Goal: Book appointment/travel/reservation

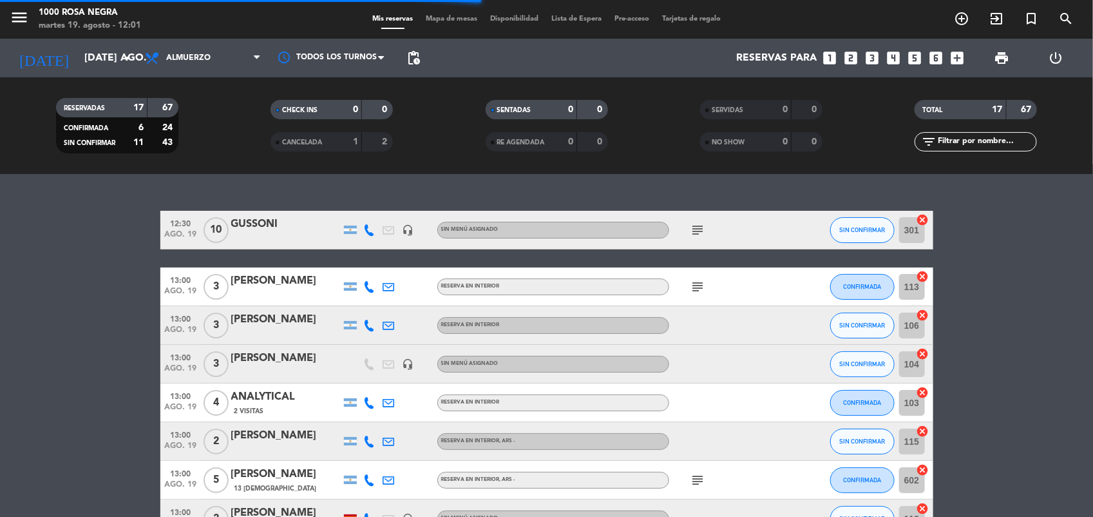
click at [439, 20] on span "Mapa de mesas" at bounding box center [451, 18] width 64 height 7
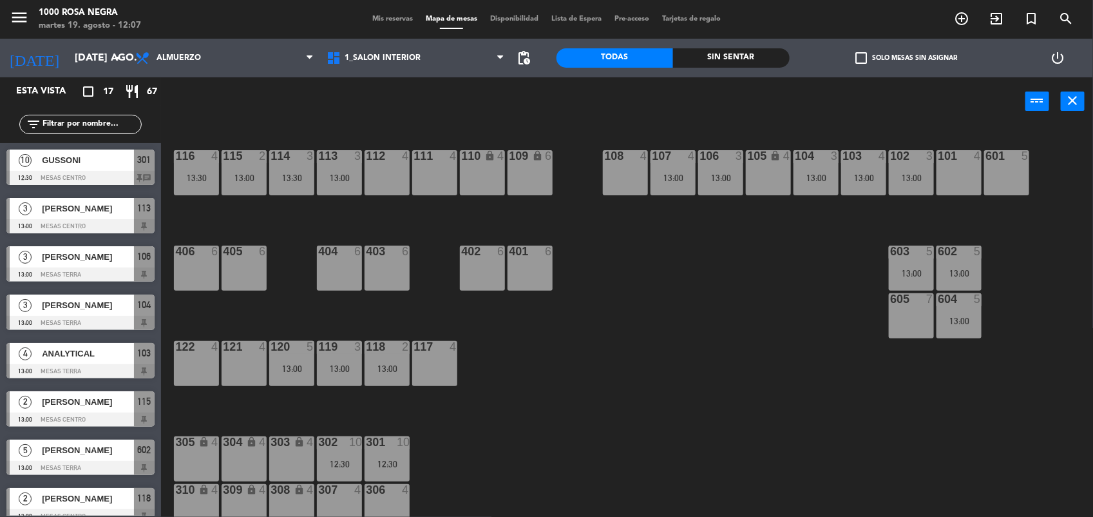
click at [673, 325] on div "116 4 13:30 115 2 13:00 114 3 13:30 113 3 13:00 112 4 111 4 110 lock 4 109 lock…" at bounding box center [632, 323] width 921 height 391
click at [958, 18] on icon "add_circle_outline" at bounding box center [961, 18] width 15 height 15
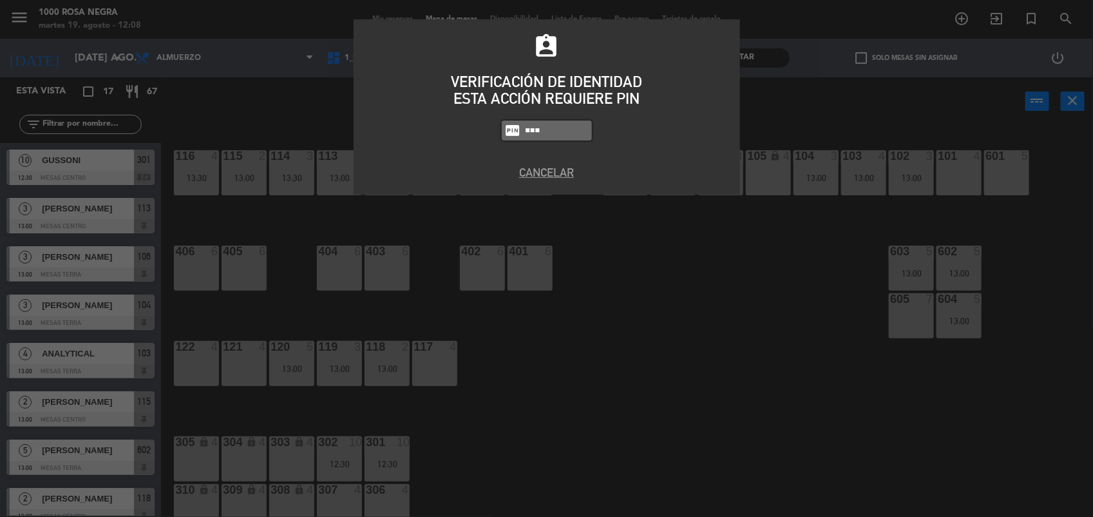
type input "5508"
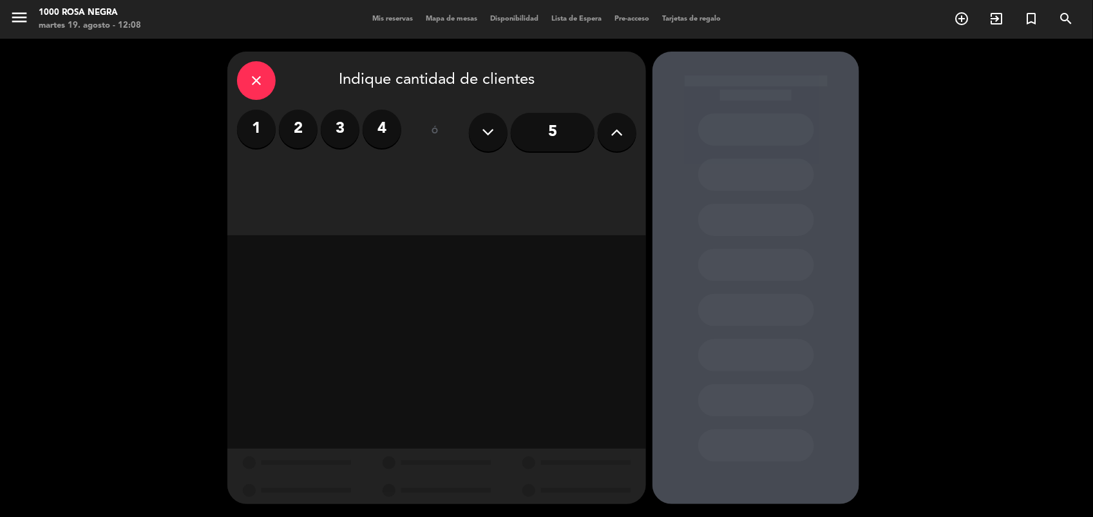
click at [303, 135] on label "2" at bounding box center [298, 129] width 39 height 39
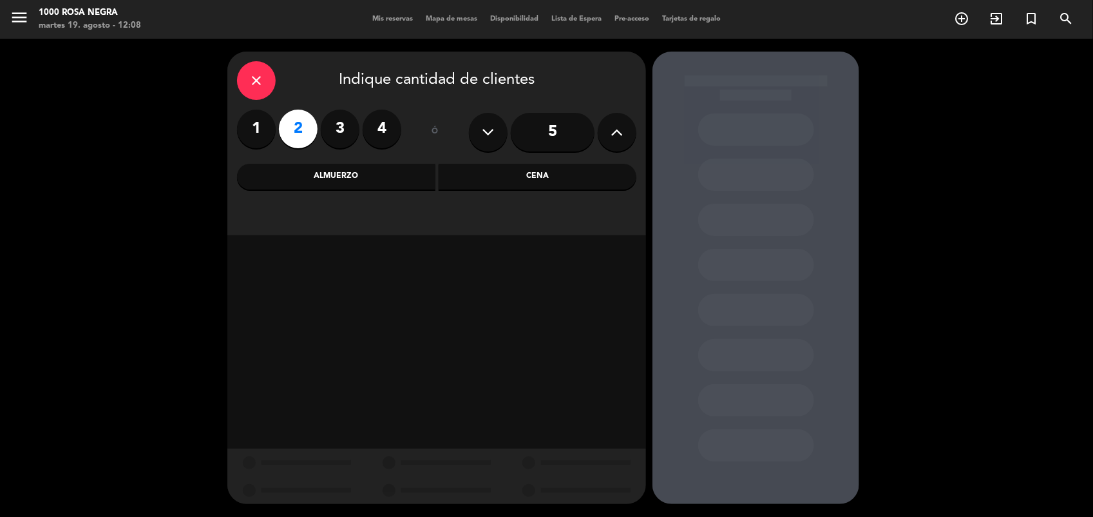
click at [345, 175] on div "Almuerzo" at bounding box center [336, 177] width 198 height 26
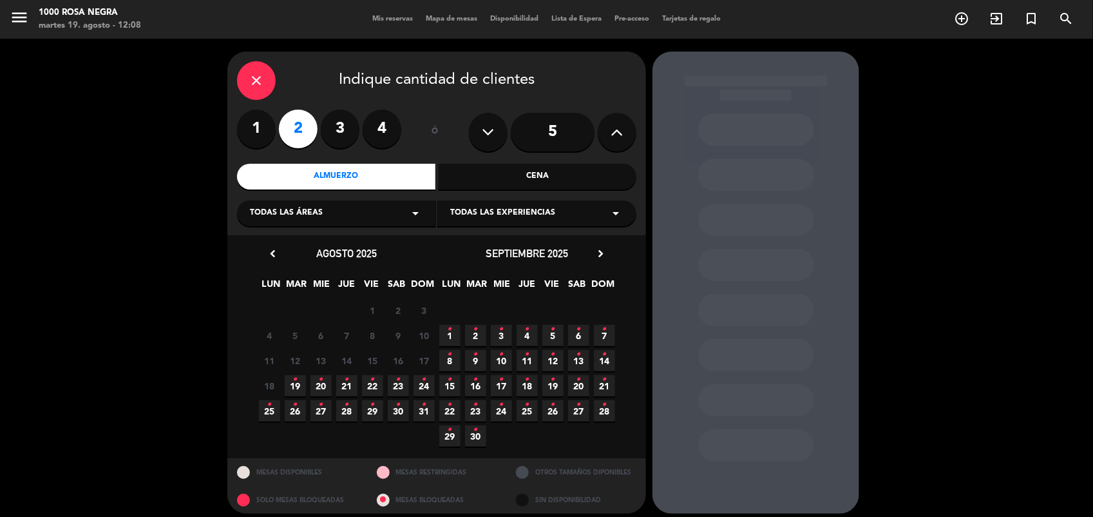
click at [294, 385] on icon "•" at bounding box center [295, 379] width 5 height 21
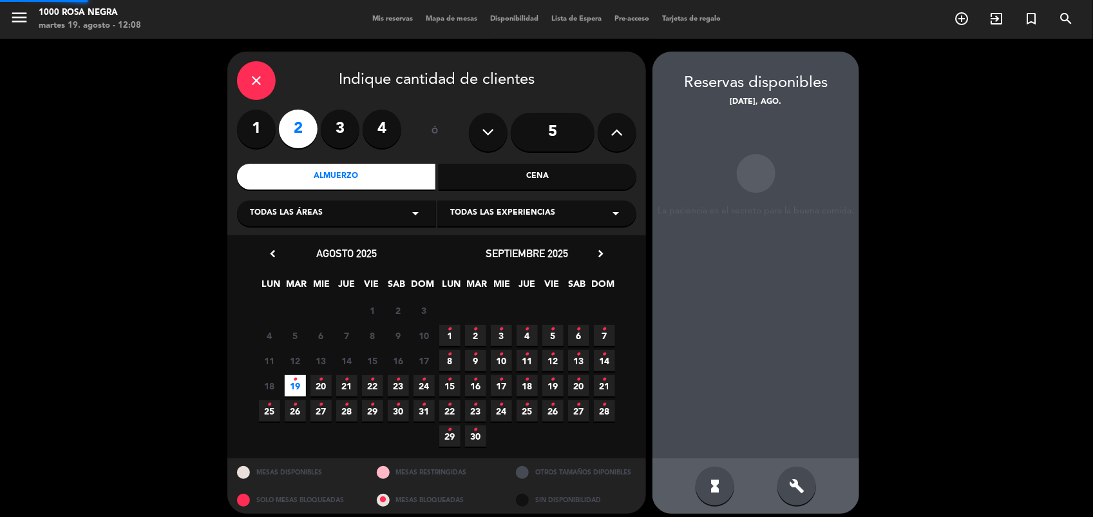
scroll to position [8, 0]
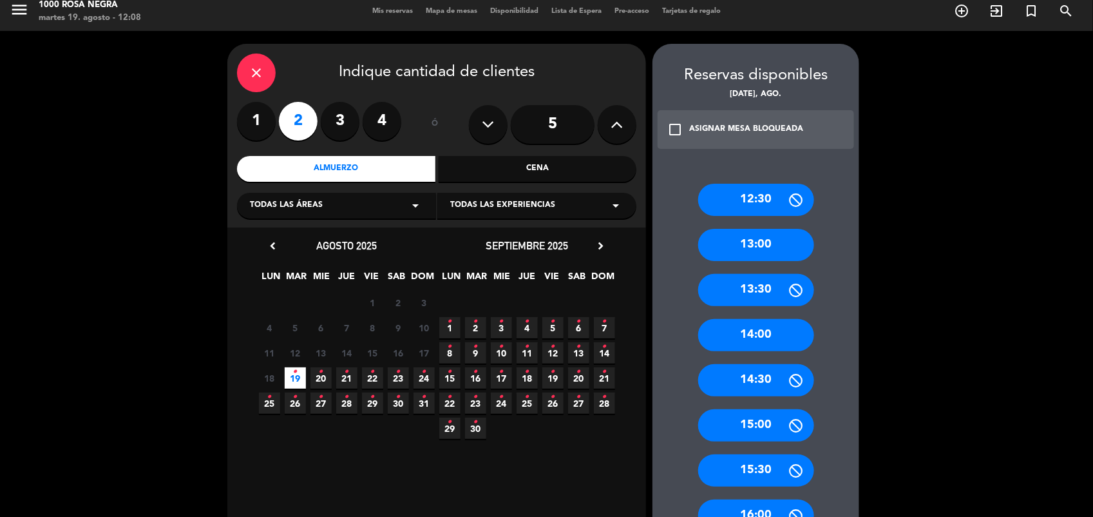
click at [764, 253] on div "13:00" at bounding box center [756, 245] width 116 height 32
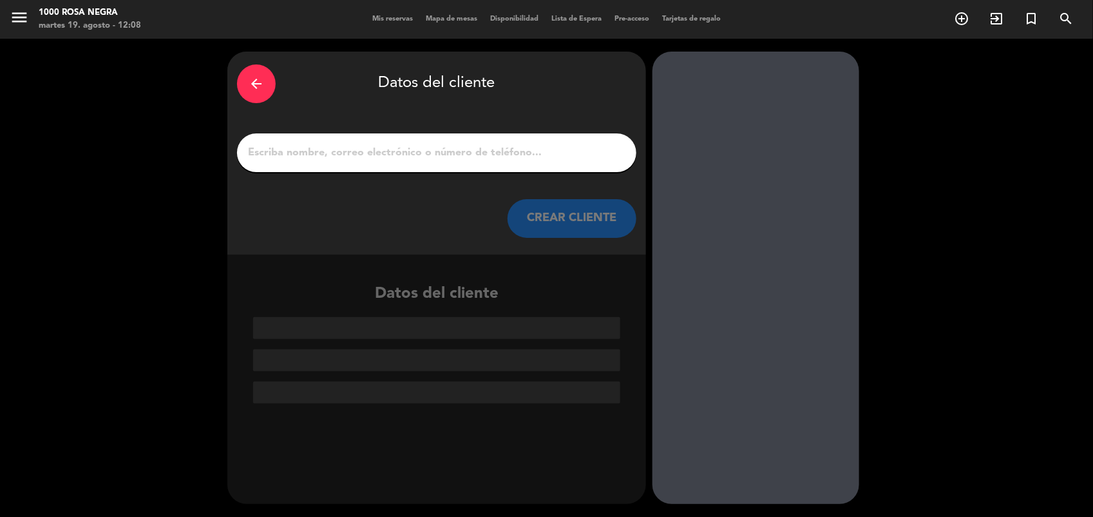
click at [562, 151] on input "1" at bounding box center [437, 153] width 380 height 18
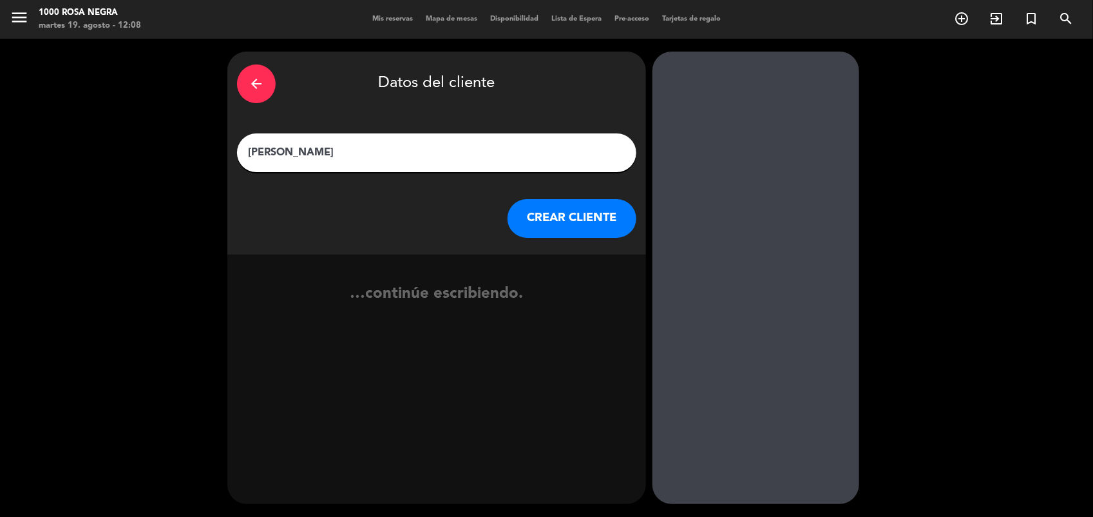
type input "[PERSON_NAME]"
click at [584, 222] on button "CREAR CLIENTE" at bounding box center [572, 218] width 129 height 39
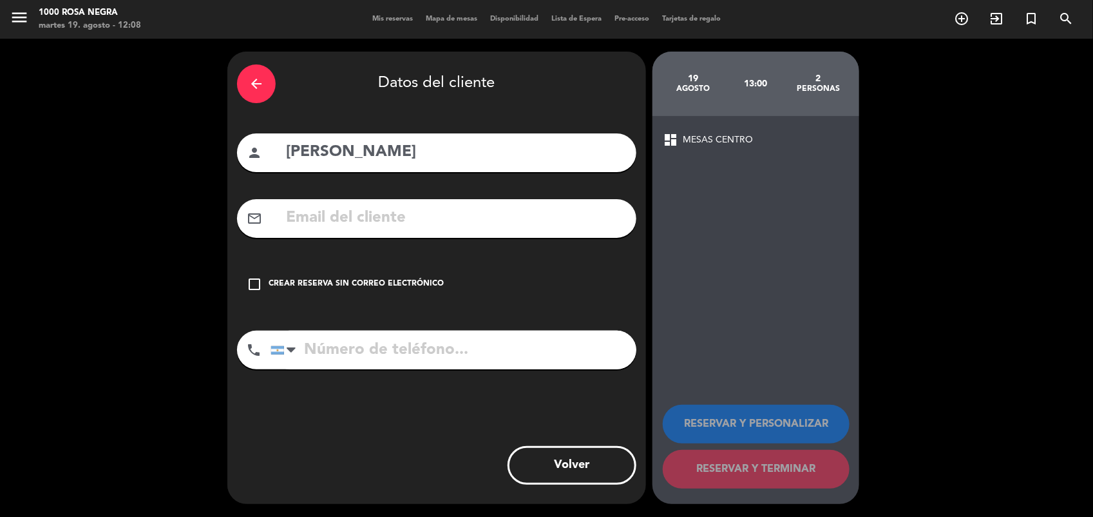
click at [253, 282] on icon "check_box_outline_blank" at bounding box center [254, 283] width 15 height 15
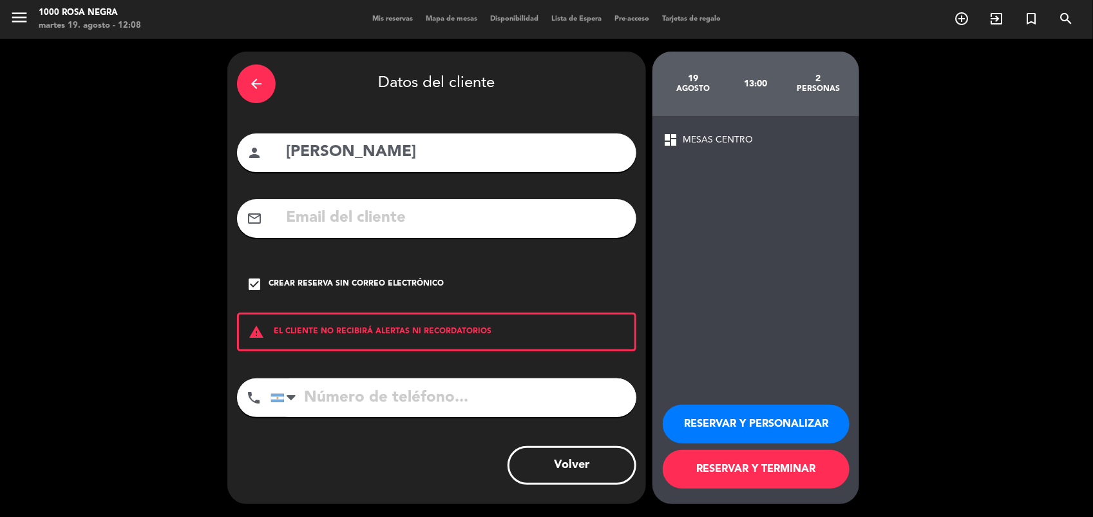
click at [815, 471] on button "RESERVAR Y TERMINAR" at bounding box center [756, 469] width 187 height 39
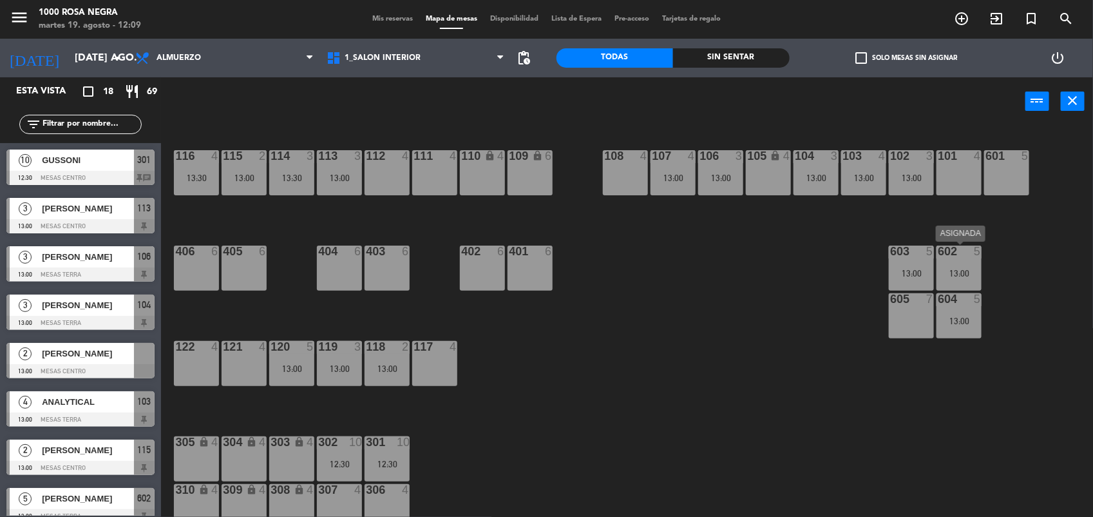
click at [960, 274] on div "13:00" at bounding box center [959, 273] width 45 height 9
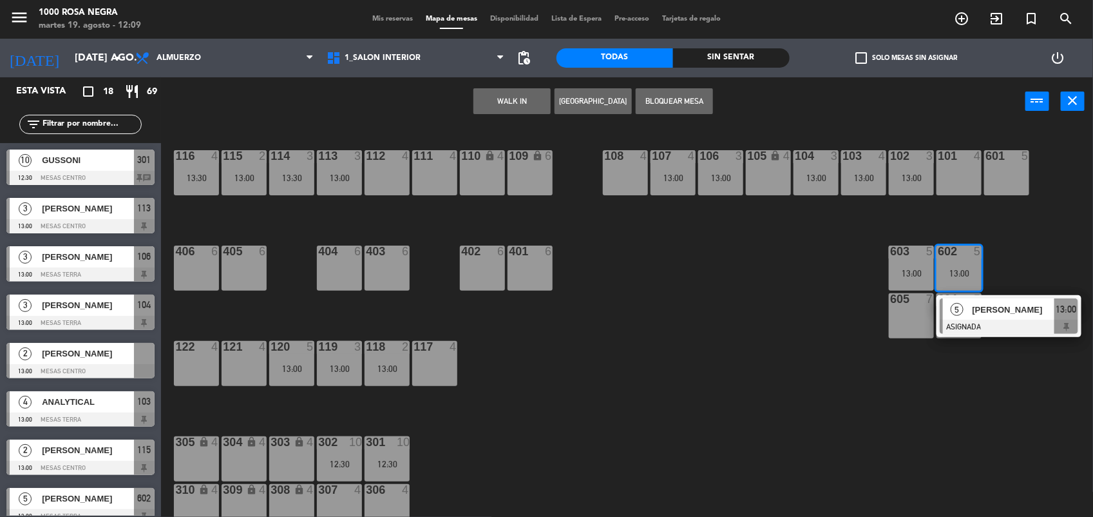
click at [1001, 397] on div "116 4 13:30 115 2 13:00 114 3 13:30 113 3 13:00 112 4 111 4 110 lock 4 109 lock…" at bounding box center [632, 323] width 921 height 391
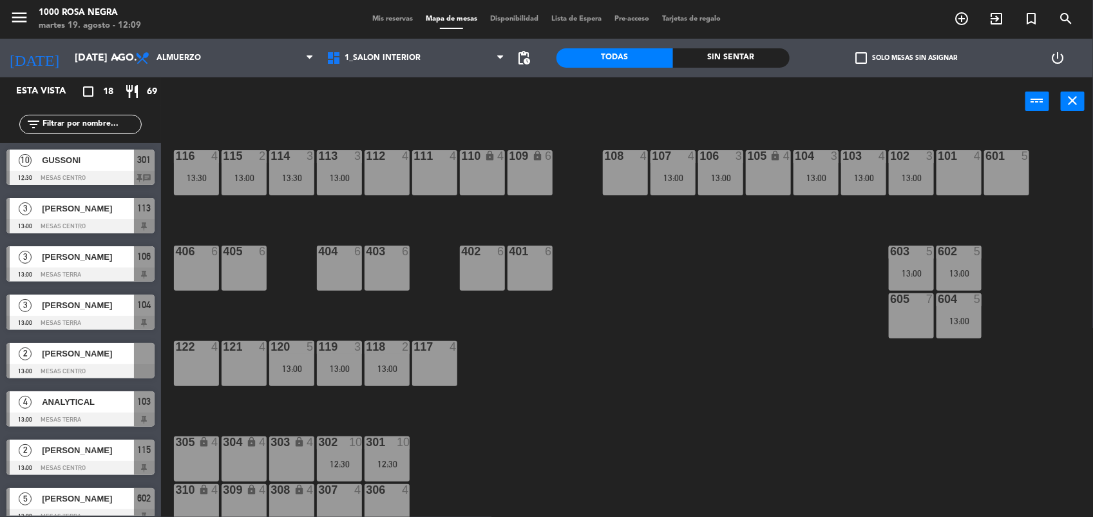
click at [960, 320] on div "13:00" at bounding box center [959, 320] width 45 height 9
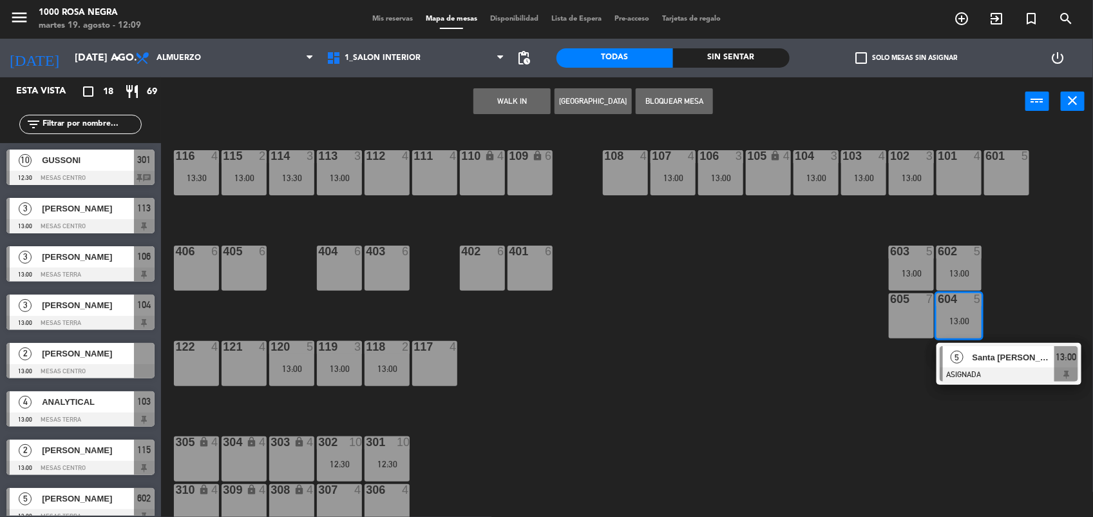
click at [887, 414] on div "116 4 13:30 115 2 13:00 114 3 13:30 113 3 13:00 112 4 111 4 110 lock 4 109 lock…" at bounding box center [632, 323] width 921 height 391
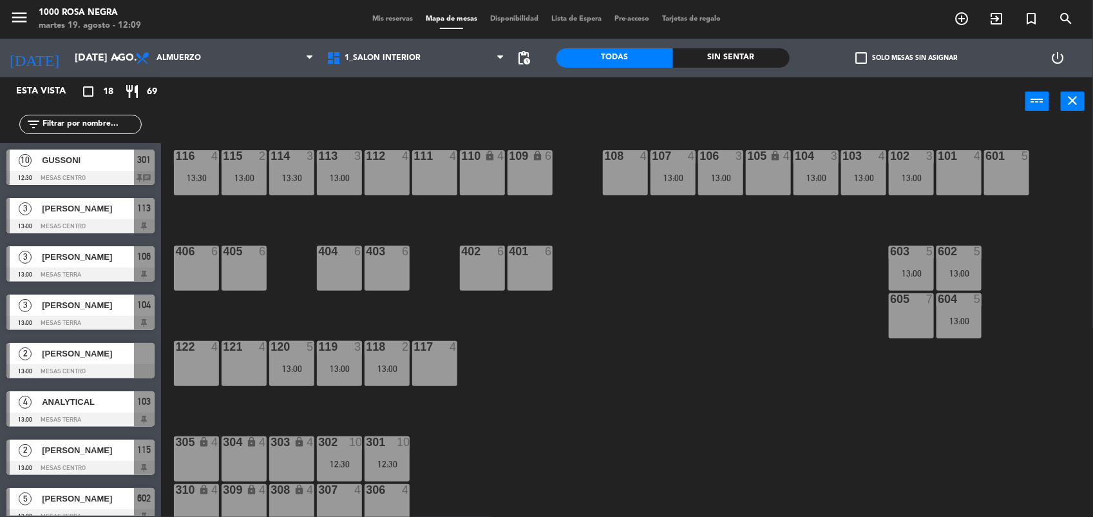
click at [902, 271] on div "13:00" at bounding box center [911, 273] width 45 height 9
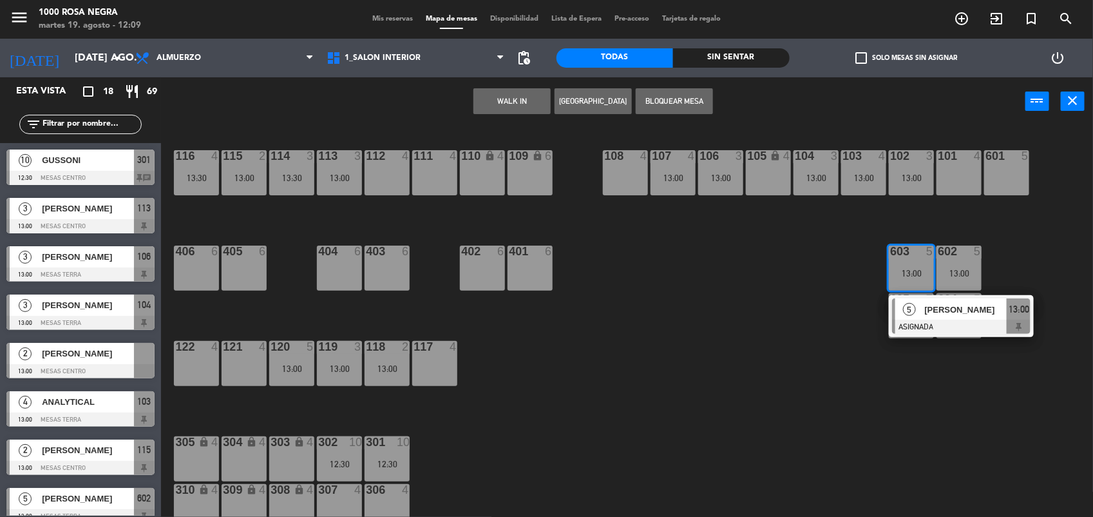
click at [773, 307] on div "116 4 13:30 115 2 13:00 114 3 13:30 113 3 13:00 112 4 111 4 110 lock 4 109 lock…" at bounding box center [632, 323] width 921 height 391
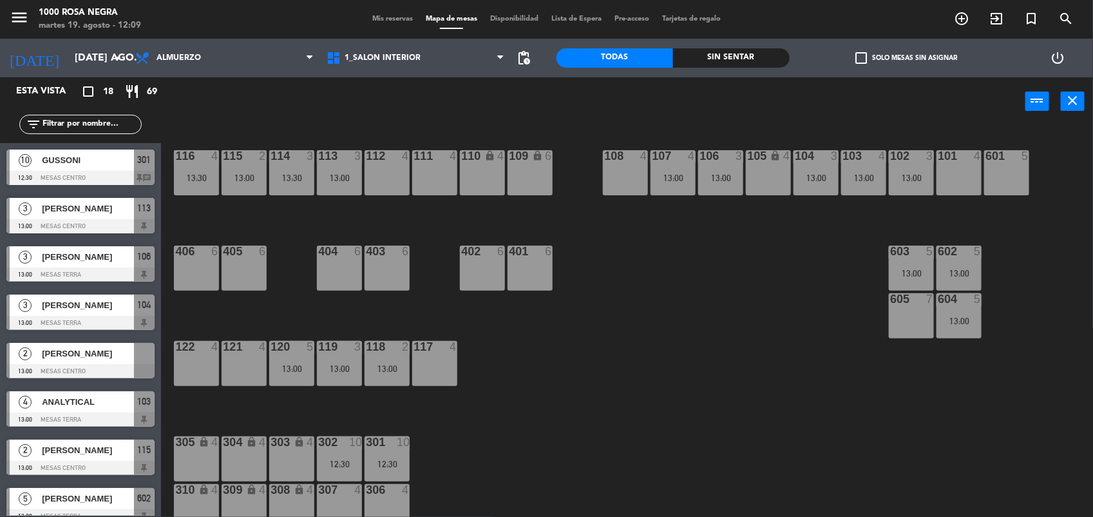
click at [56, 129] on input "text" at bounding box center [91, 124] width 100 height 14
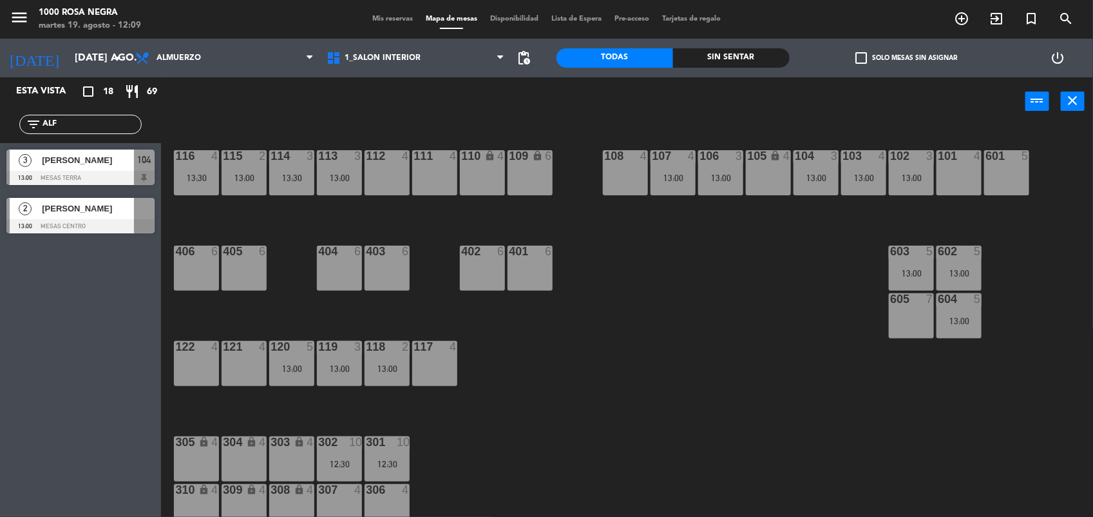
type input "ALF"
click at [69, 215] on span "[PERSON_NAME]" at bounding box center [88, 209] width 92 height 14
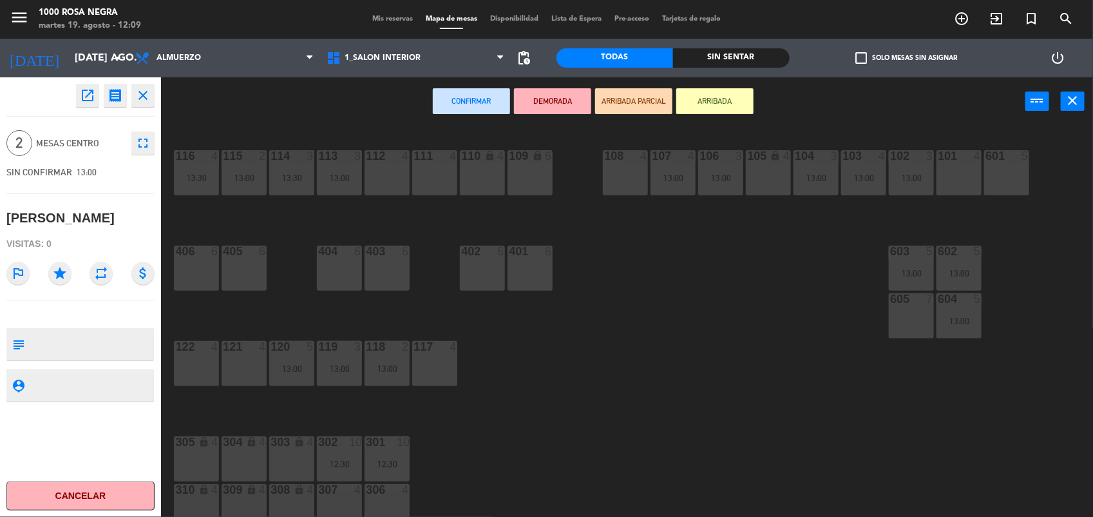
click at [233, 353] on div "121 4" at bounding box center [244, 347] width 45 height 13
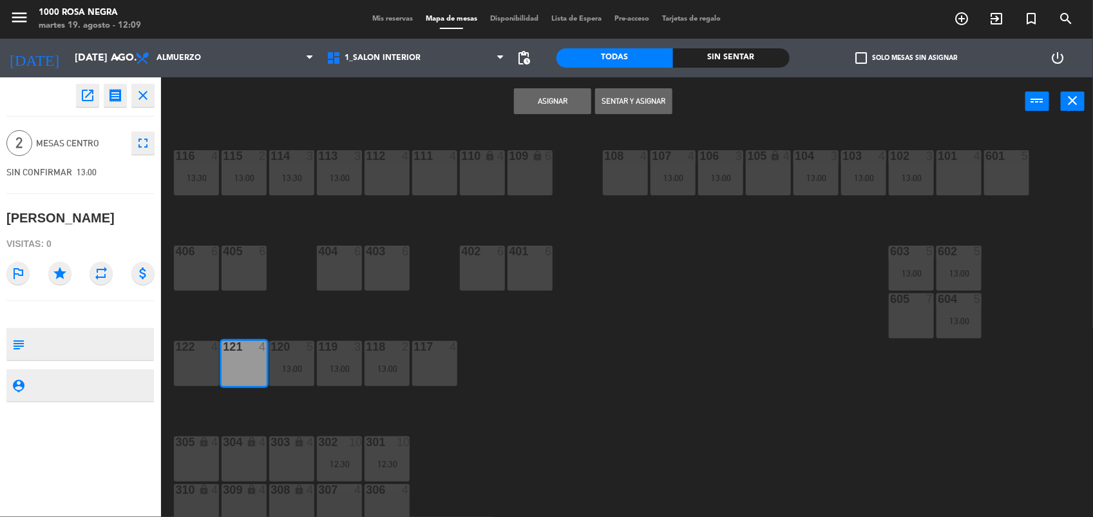
click at [555, 101] on button "Asignar" at bounding box center [552, 101] width 77 height 26
